Goal: Information Seeking & Learning: Learn about a topic

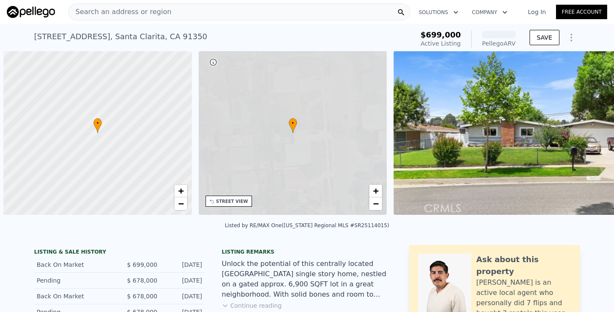
scroll to position [0, 3]
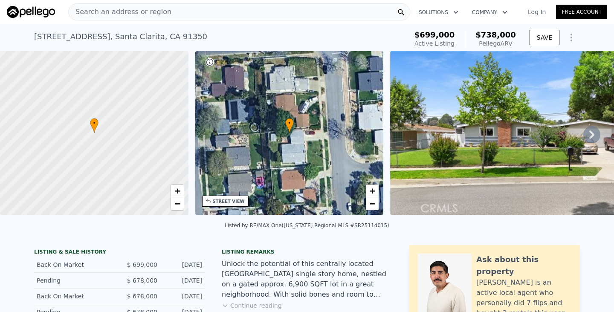
click at [343, 12] on div "Search an address or region" at bounding box center [239, 11] width 342 height 17
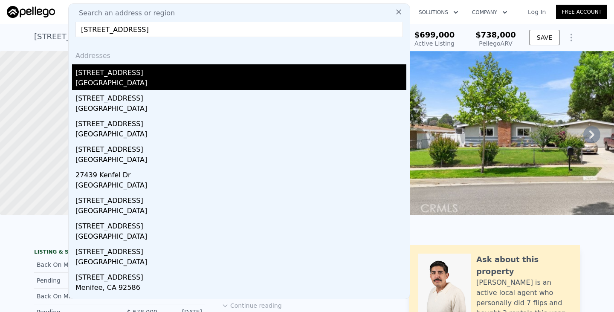
type input "[STREET_ADDRESS]"
click at [162, 70] on div "[STREET_ADDRESS]" at bounding box center [240, 71] width 331 height 14
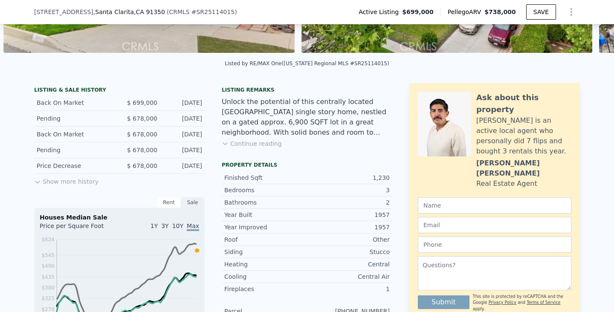
scroll to position [160, 0]
click at [247, 142] on button "Continue reading" at bounding box center [252, 143] width 60 height 9
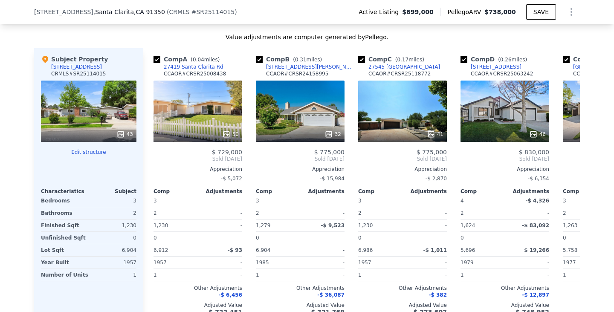
scroll to position [976, 0]
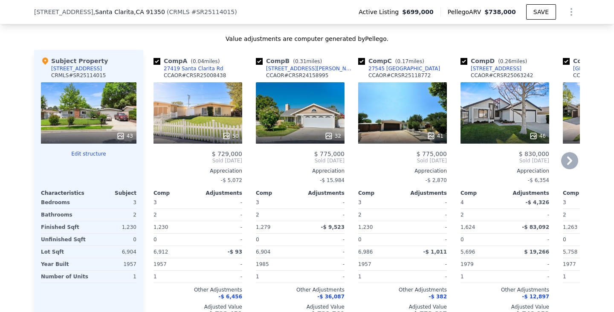
click at [214, 88] on div "50" at bounding box center [198, 112] width 89 height 61
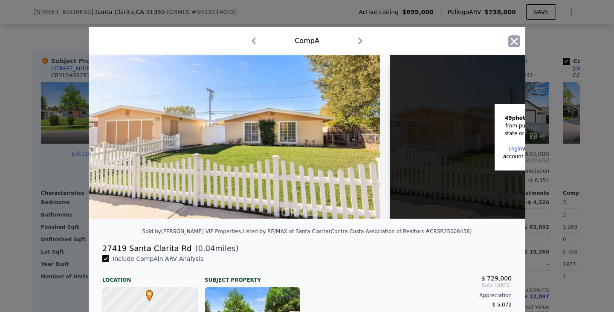
click at [514, 38] on icon "button" at bounding box center [514, 41] width 12 height 12
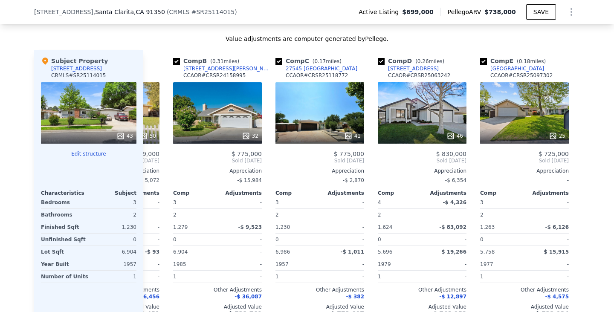
scroll to position [0, 88]
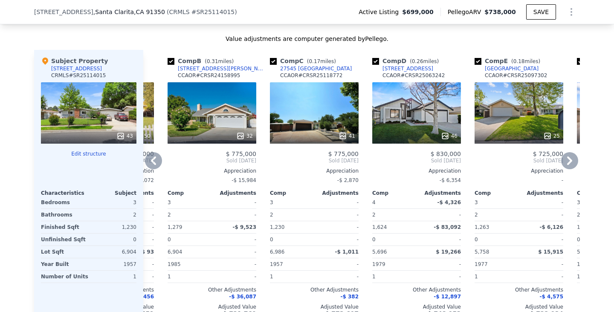
click at [217, 86] on div "32" at bounding box center [212, 112] width 89 height 61
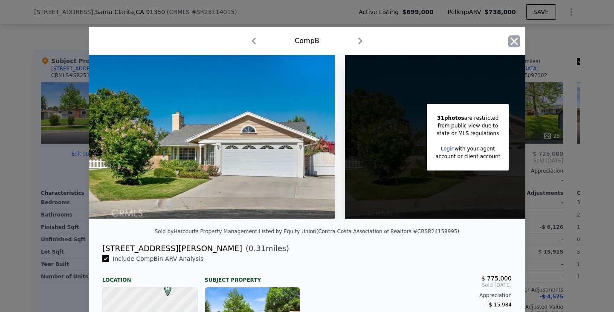
click at [514, 38] on icon "button" at bounding box center [514, 41] width 12 height 12
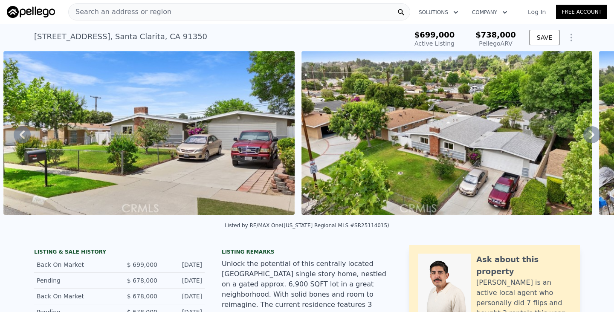
click at [229, 15] on div "Search an address or region" at bounding box center [239, 11] width 342 height 17
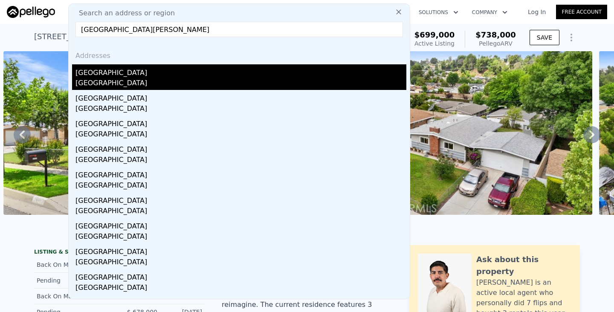
type input "[GEOGRAPHIC_DATA][PERSON_NAME]"
click at [144, 76] on div "[GEOGRAPHIC_DATA]" at bounding box center [240, 71] width 331 height 14
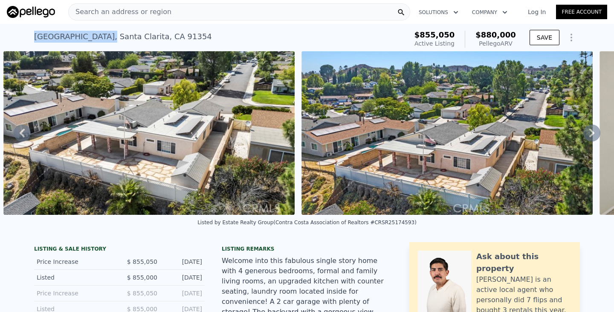
drag, startPoint x: 101, startPoint y: 37, endPoint x: 35, endPoint y: 37, distance: 65.7
click at [35, 37] on div "[STREET_ADDRESS]" at bounding box center [123, 37] width 178 height 12
copy div "[STREET_ADDRESS]"
click at [195, 11] on div "Search an address or region" at bounding box center [239, 11] width 342 height 17
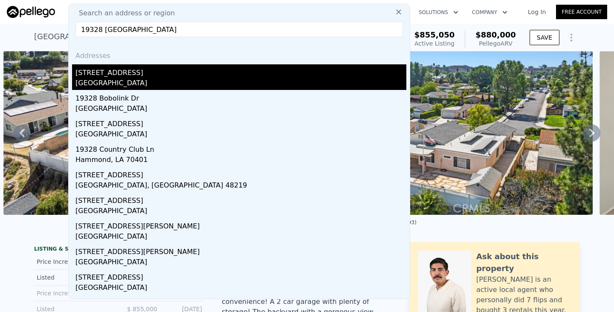
type input "19328 [GEOGRAPHIC_DATA]"
click at [184, 82] on div "[GEOGRAPHIC_DATA]" at bounding box center [240, 84] width 331 height 12
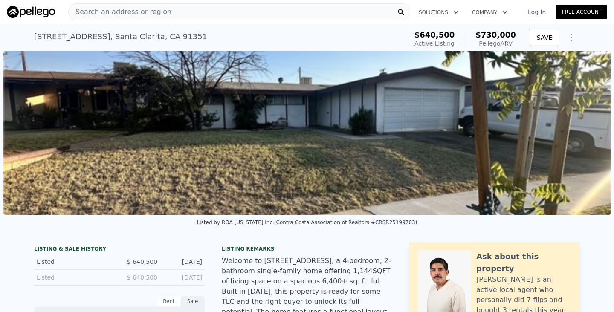
click at [183, 12] on div "Search an address or region" at bounding box center [239, 11] width 342 height 17
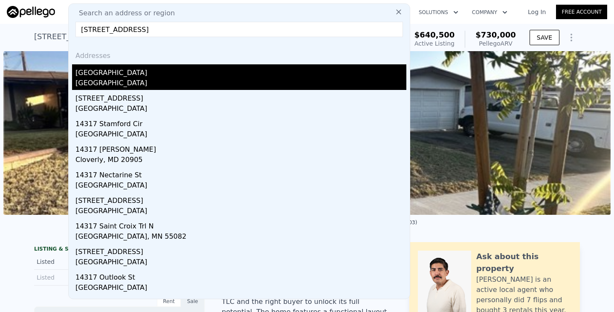
type input "[STREET_ADDRESS]"
click at [163, 76] on div "[GEOGRAPHIC_DATA]" at bounding box center [240, 71] width 331 height 14
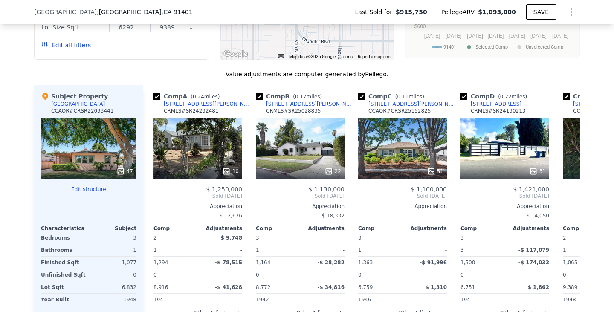
scroll to position [1204, 0]
